Goal: Task Accomplishment & Management: Use online tool/utility

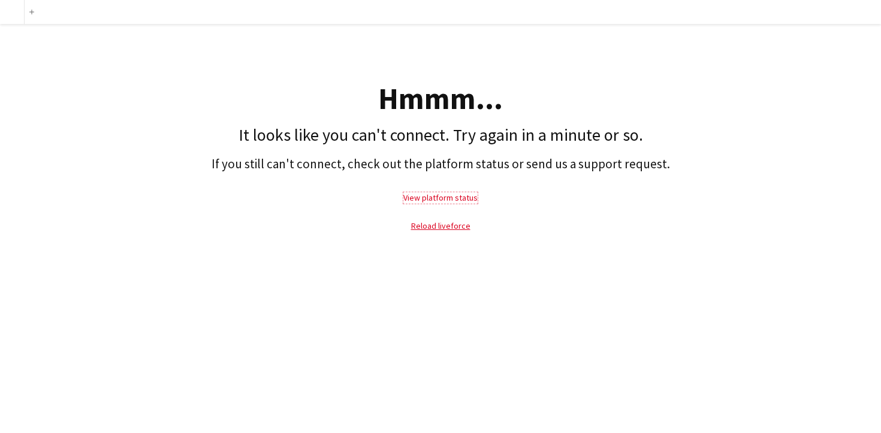
click at [452, 200] on link "View platform status" at bounding box center [440, 197] width 74 height 11
click at [34, 8] on button "Add" at bounding box center [32, 12] width 10 height 10
